Goal: Find contact information: Find contact information

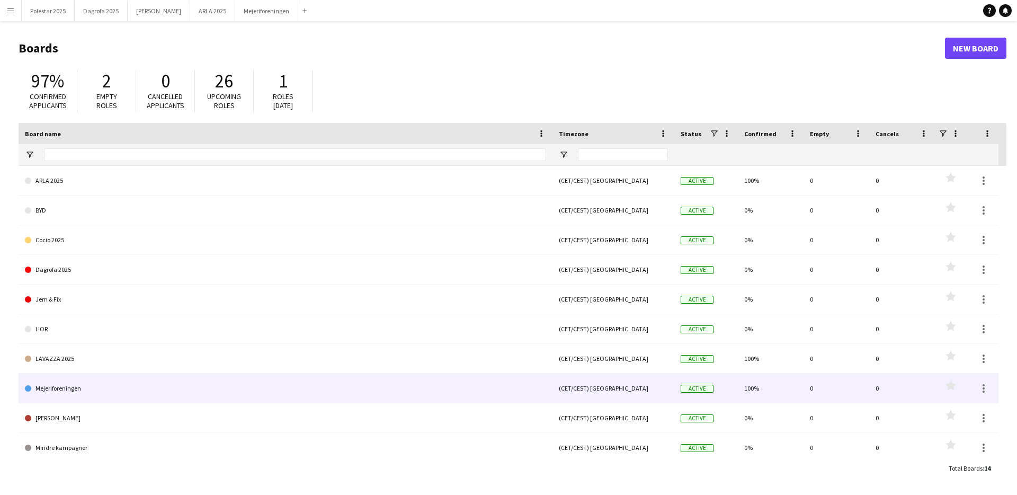
click at [91, 395] on link "Mejeriforeningen" at bounding box center [285, 388] width 521 height 30
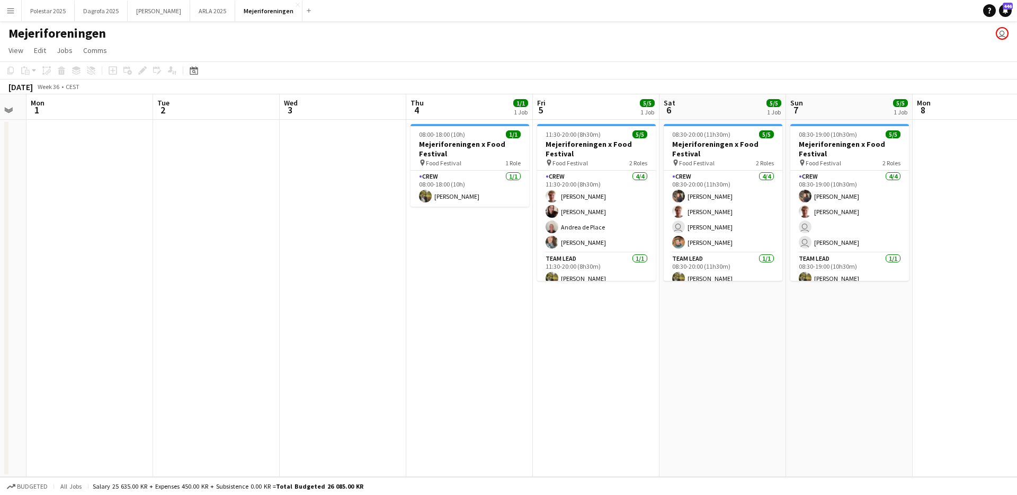
drag, startPoint x: 830, startPoint y: 273, endPoint x: 95, endPoint y: 309, distance: 735.5
click at [95, 309] on app-calendar-viewport "Fri 29 Sat 30 Sun 31 Mon 1 Tue 2 Wed 3 Thu 4 1/1 1 Job Fri 5 5/5 1 Job Sat 6 5/…" at bounding box center [508, 285] width 1017 height 382
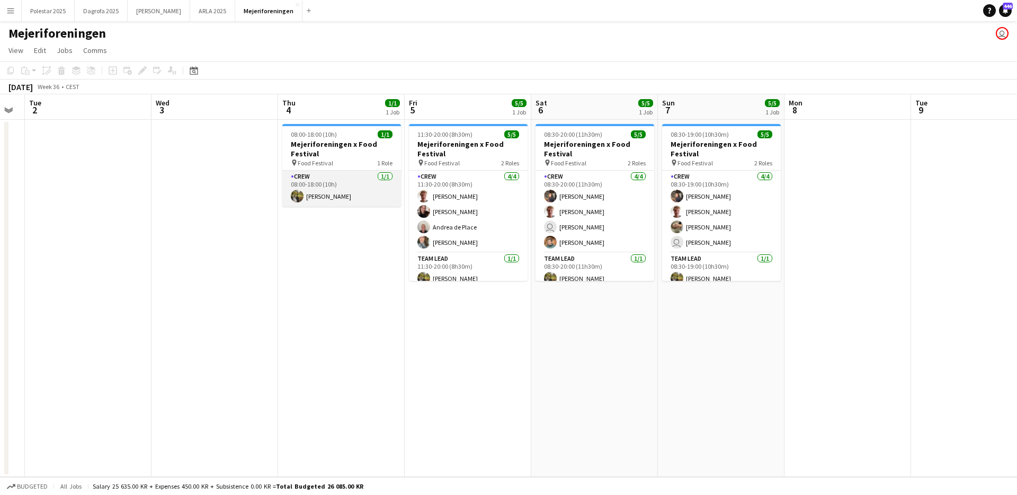
click at [325, 190] on app-card-role "Crew [DATE] 08:00-18:00 (10h) [PERSON_NAME]" at bounding box center [341, 189] width 119 height 36
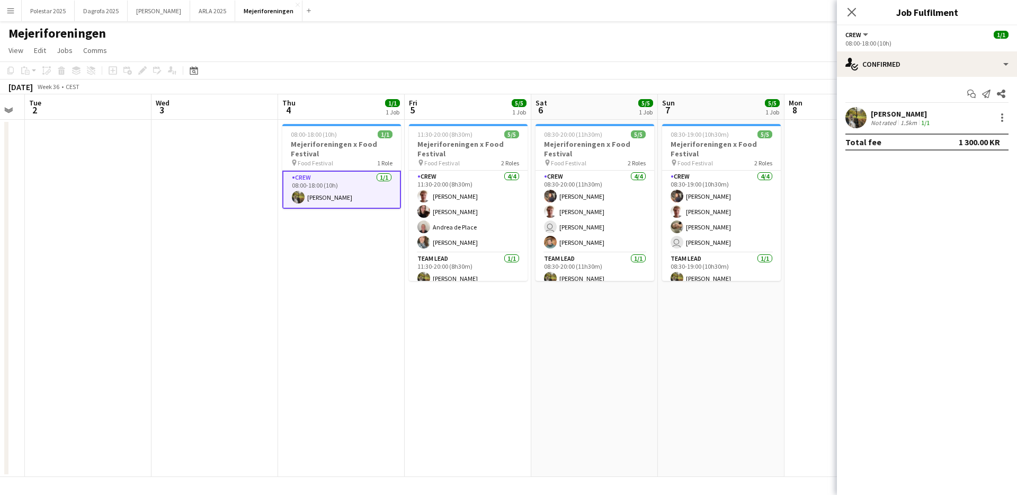
click at [327, 199] on app-card-role "Crew [DATE] 08:00-18:00 (10h) [PERSON_NAME]" at bounding box center [341, 190] width 119 height 38
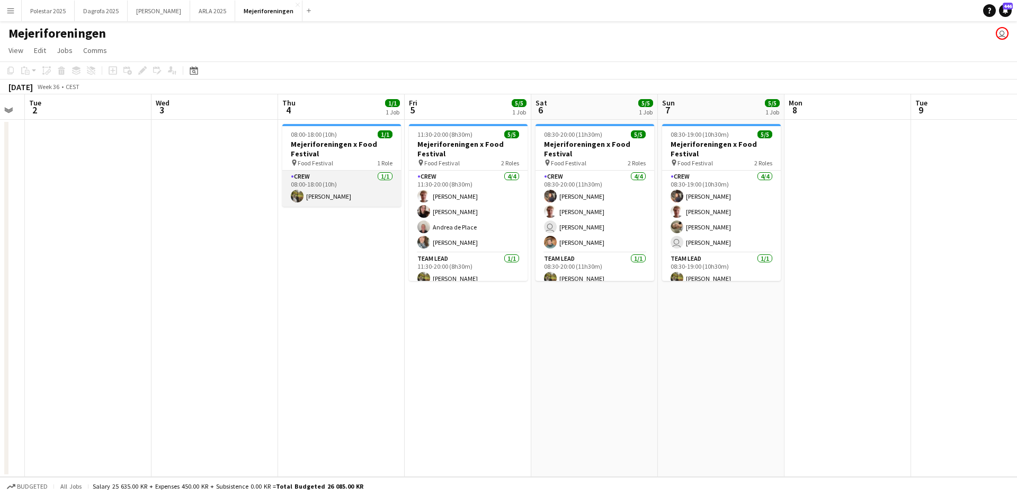
click at [323, 198] on app-card-role "Crew [DATE] 08:00-18:00 (10h) [PERSON_NAME]" at bounding box center [341, 189] width 119 height 36
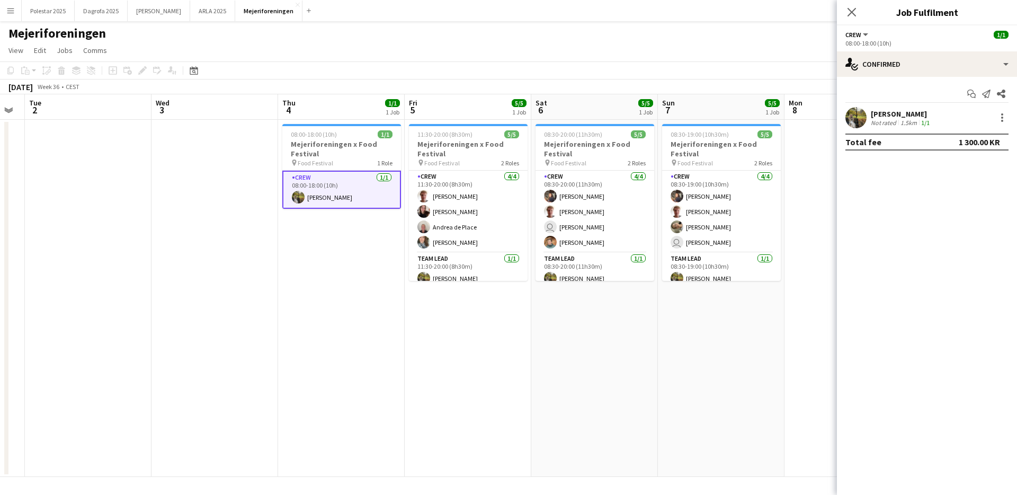
click at [896, 116] on div "[PERSON_NAME]" at bounding box center [901, 114] width 61 height 10
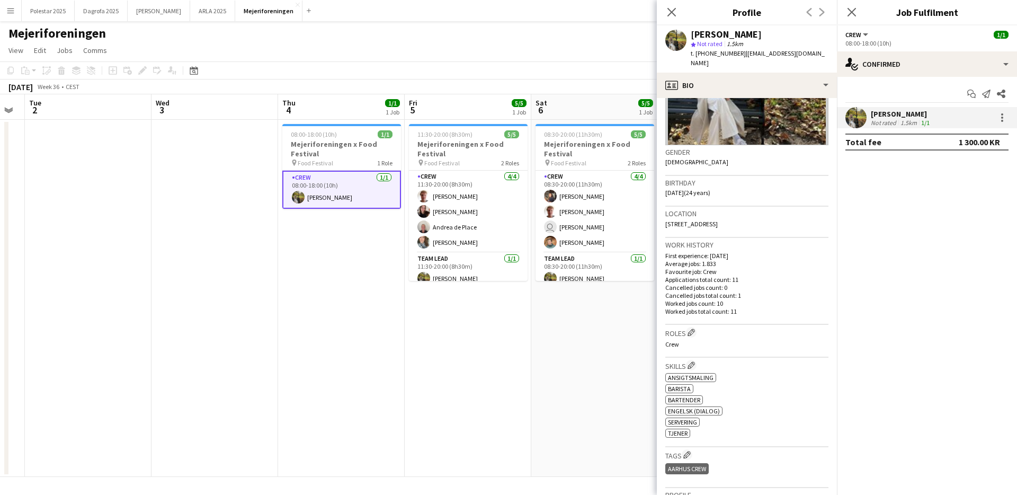
scroll to position [2, 0]
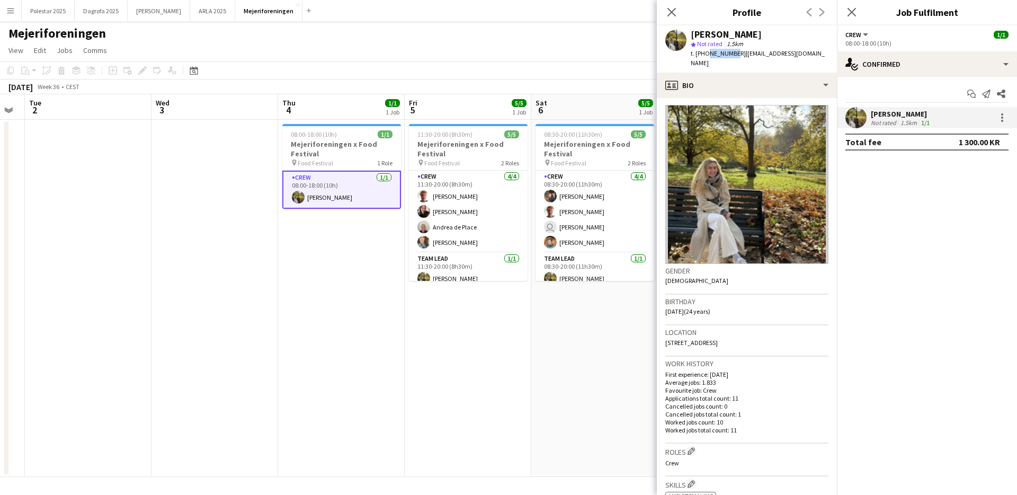
drag, startPoint x: 705, startPoint y: 52, endPoint x: 729, endPoint y: 53, distance: 23.8
click at [729, 53] on span "t. [PHONE_NUMBER]" at bounding box center [718, 53] width 55 height 8
